Goal: Check status: Check status

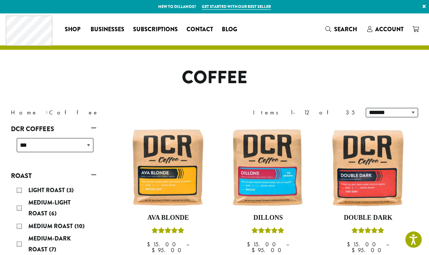
click at [401, 28] on span "Account" at bounding box center [389, 29] width 28 height 8
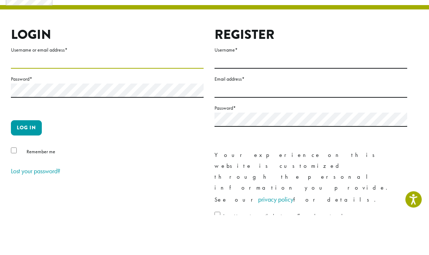
type input "**********"
click at [26, 161] on button "Log in" at bounding box center [26, 168] width 31 height 15
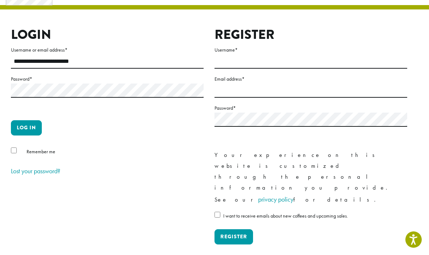
click at [235, 229] on button "Register" at bounding box center [233, 236] width 39 height 15
click at [29, 122] on button "Log in" at bounding box center [26, 127] width 31 height 15
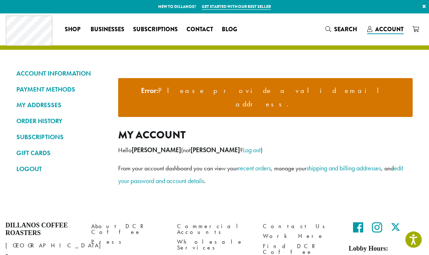
click at [53, 118] on link "ORDER HISTORY" at bounding box center [61, 121] width 91 height 12
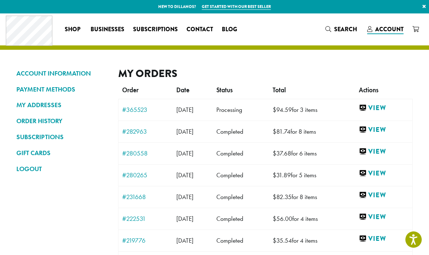
click at [382, 109] on link "View" at bounding box center [384, 108] width 50 height 9
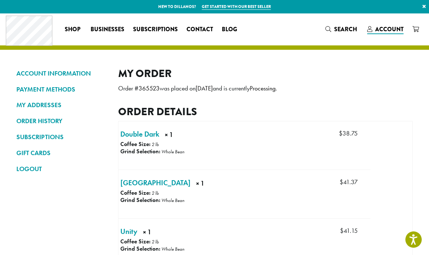
click at [394, 26] on span "Account" at bounding box center [389, 29] width 28 height 8
click at [389, 27] on span "Account" at bounding box center [389, 29] width 28 height 8
